Goal: Transaction & Acquisition: Purchase product/service

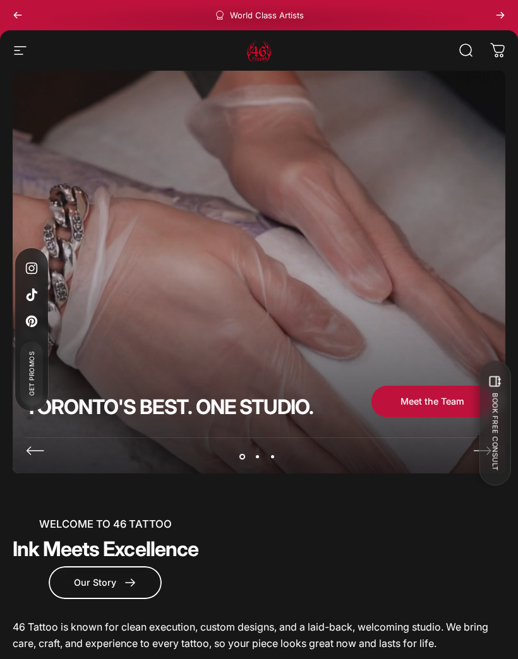
click at [23, 50] on icon "button" at bounding box center [20, 50] width 15 height 15
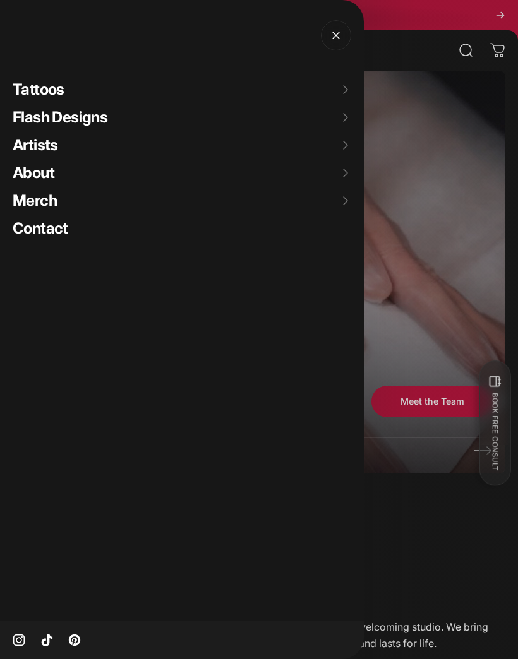
click at [93, 116] on span "Flash Designs" at bounding box center [60, 117] width 95 height 18
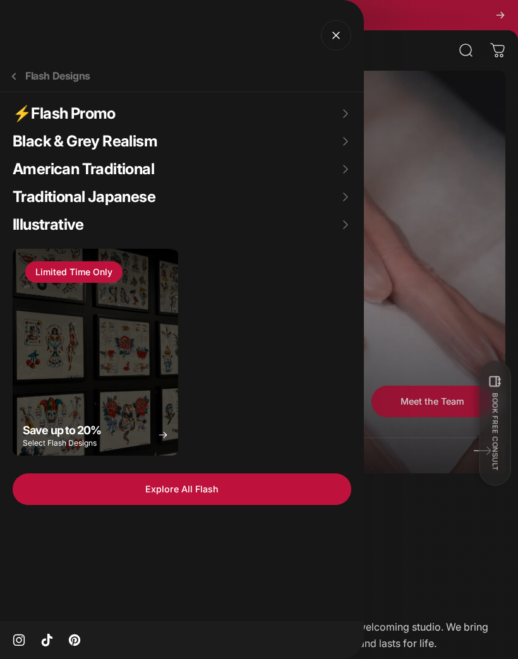
click at [68, 223] on summary "Illustrative" at bounding box center [188, 225] width 351 height 28
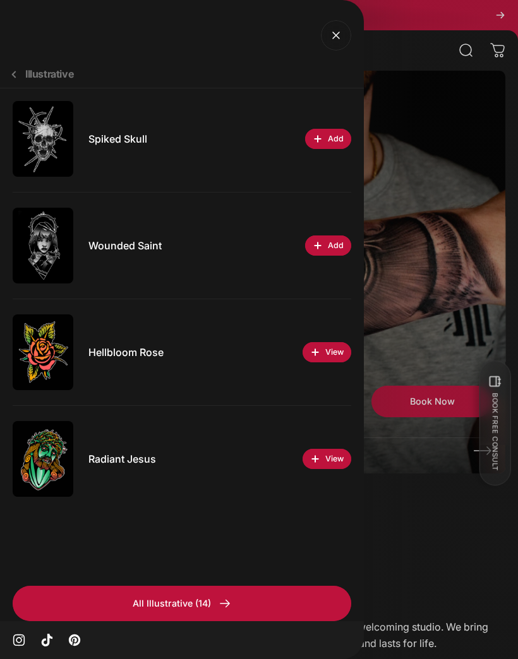
click at [18, 72] on button "Illustrative" at bounding box center [182, 75] width 364 height 28
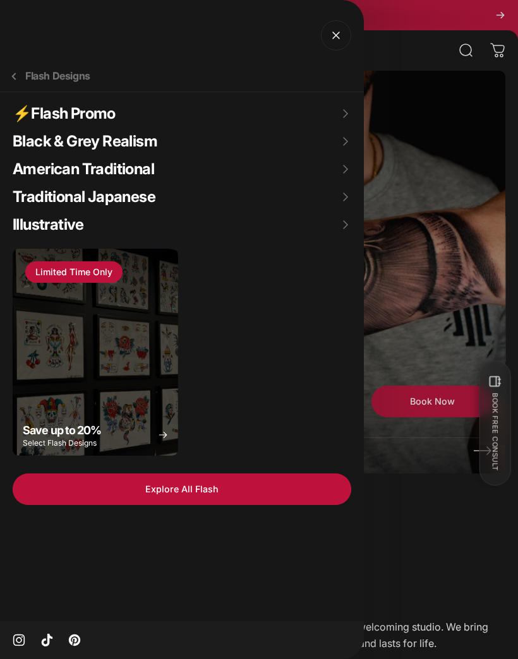
click at [111, 165] on summary "American Traditional" at bounding box center [188, 169] width 351 height 28
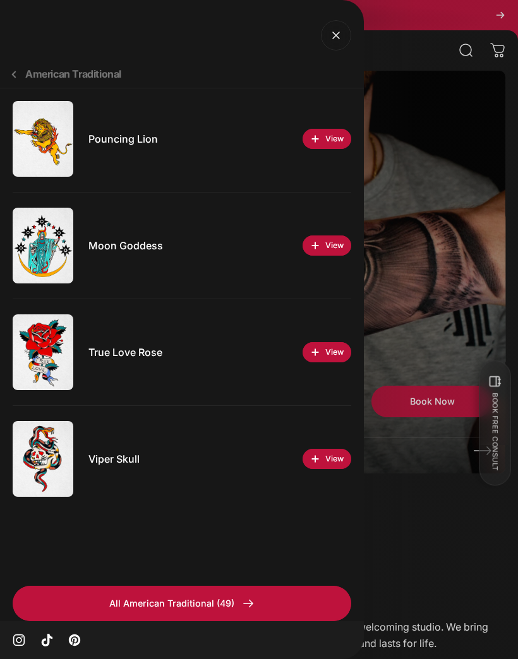
click at [7, 76] on button "American Traditional" at bounding box center [182, 75] width 364 height 28
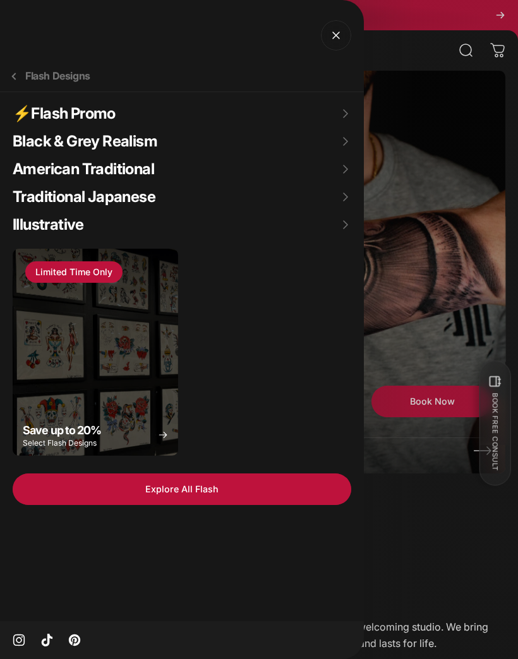
click at [63, 230] on summary "Illustrative" at bounding box center [188, 225] width 351 height 28
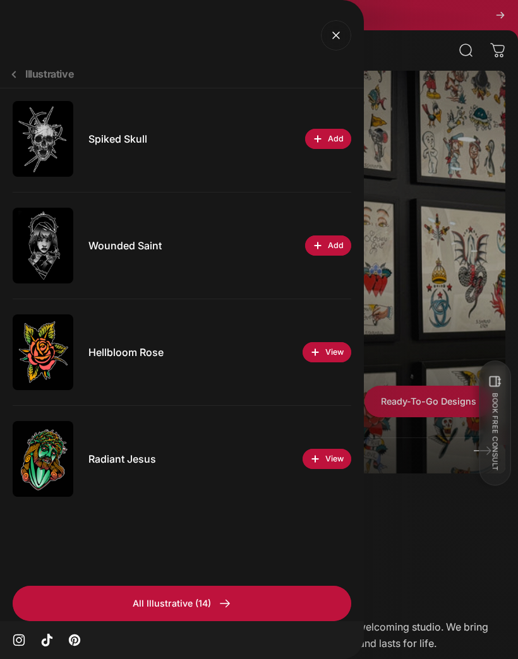
click at [304, 606] on link "All Illustrative (14)" at bounding box center [182, 603] width 338 height 35
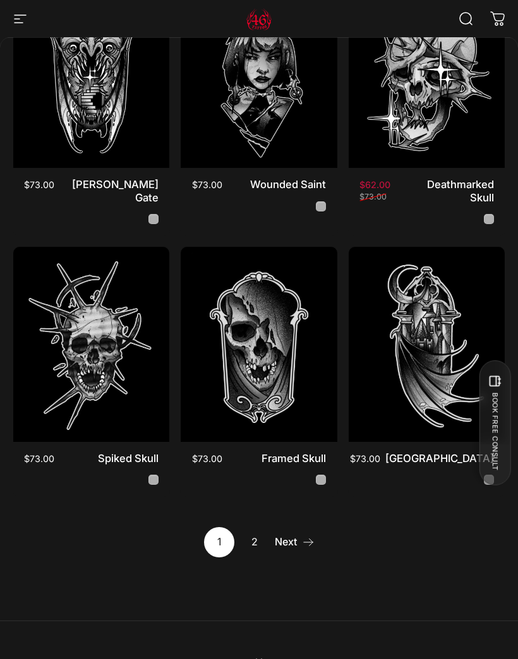
scroll to position [833, 0]
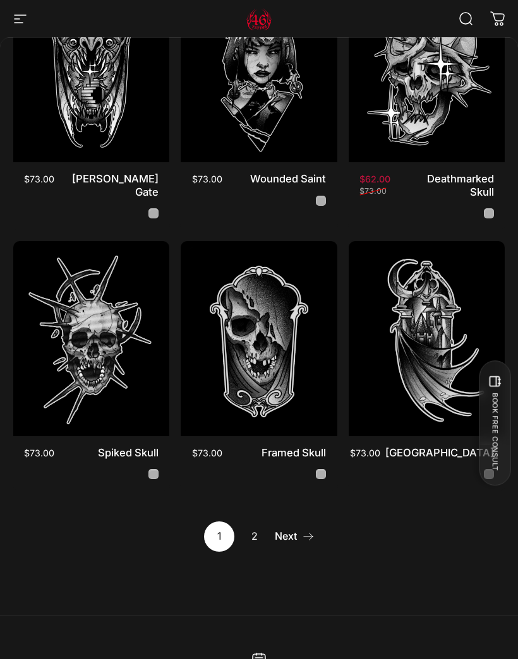
click at [252, 530] on link "2" at bounding box center [254, 537] width 30 height 30
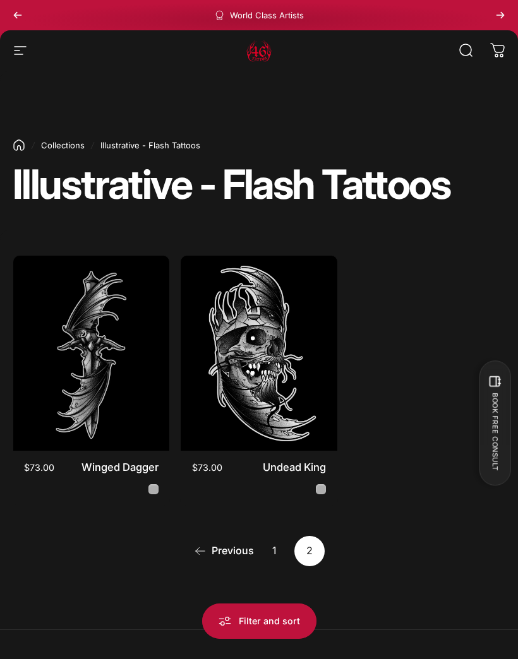
click at [278, 557] on link "1" at bounding box center [274, 551] width 30 height 30
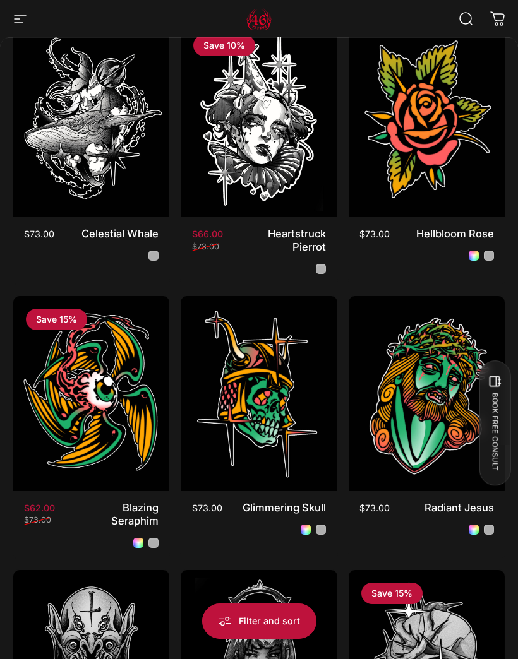
scroll to position [232, 0]
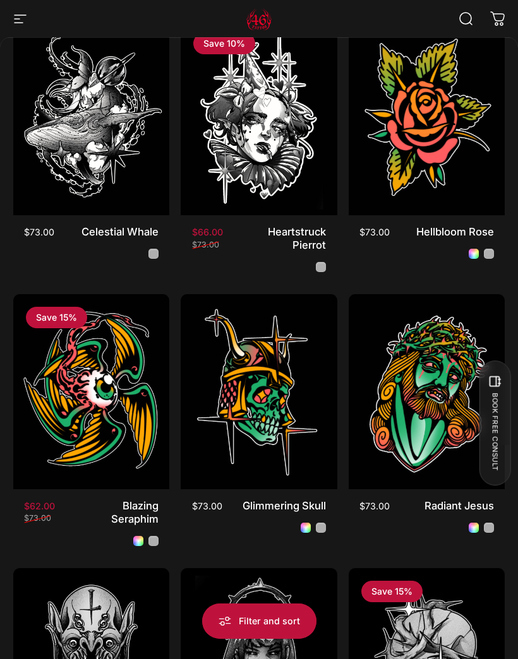
click at [304, 137] on img "Heartstruck Pierrot" at bounding box center [259, 117] width 156 height 195
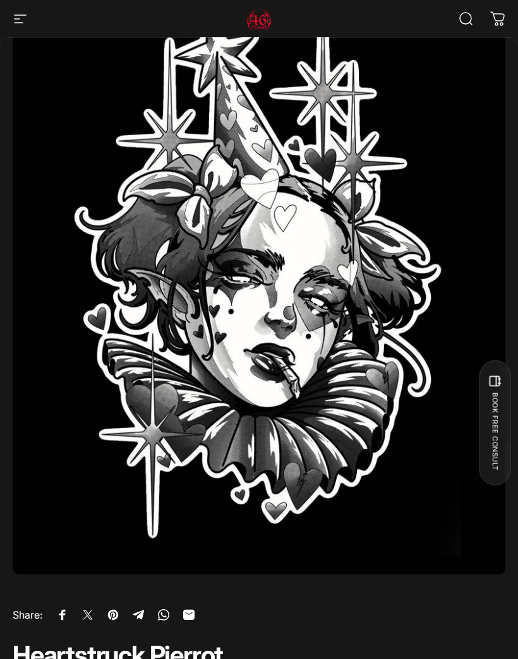
scroll to position [85, 0]
